Goal: Navigation & Orientation: Find specific page/section

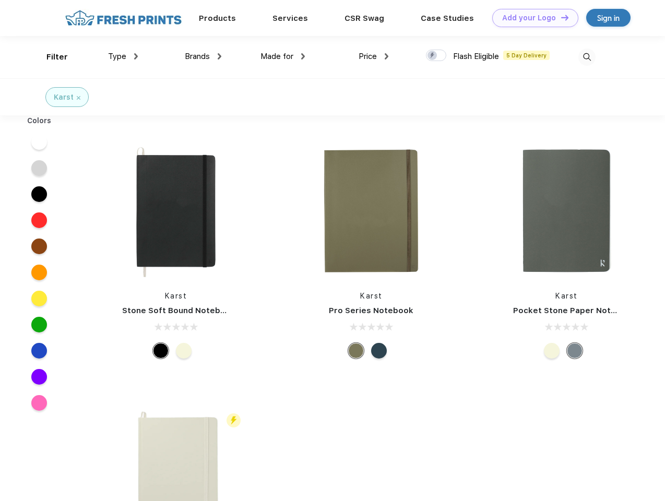
scroll to position [1, 0]
click at [531, 18] on link "Add your Logo Design Tool" at bounding box center [535, 18] width 86 height 18
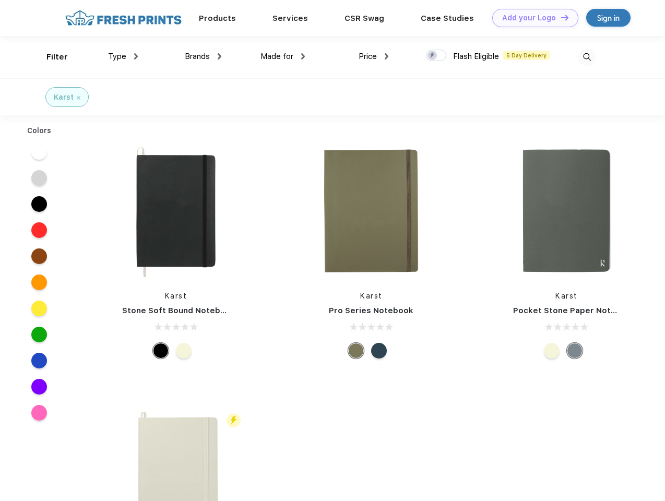
click at [0, 0] on div "Design Tool" at bounding box center [0, 0] width 0 height 0
click at [560, 17] on link "Add your Logo Design Tool" at bounding box center [535, 18] width 86 height 18
click at [50, 57] on div "Filter" at bounding box center [56, 57] width 21 height 12
click at [123, 56] on span "Type" at bounding box center [117, 56] width 18 height 9
click at [203, 56] on span "Brands" at bounding box center [197, 56] width 25 height 9
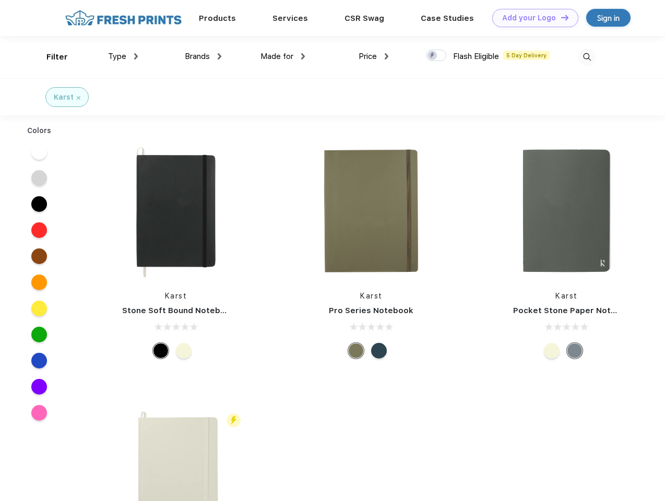
click at [283, 56] on span "Made for" at bounding box center [277, 56] width 33 height 9
click at [374, 56] on span "Price" at bounding box center [368, 56] width 18 height 9
click at [436, 56] on div at bounding box center [436, 55] width 20 height 11
click at [433, 56] on input "checkbox" at bounding box center [429, 52] width 7 height 7
click at [587, 57] on img at bounding box center [586, 57] width 17 height 17
